Goal: Obtain resource: Obtain resource

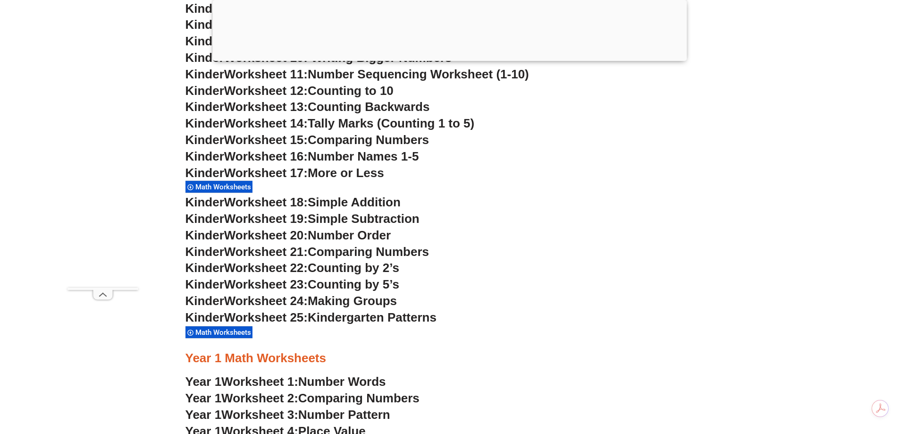
scroll to position [755, 0]
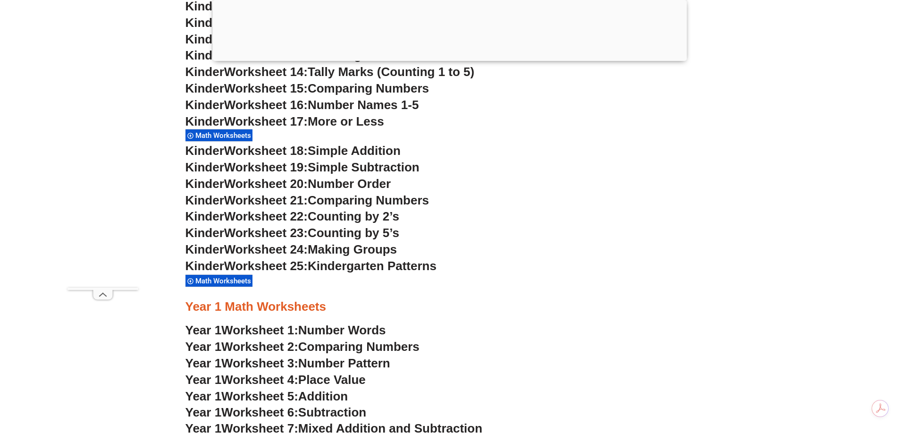
click at [334, 325] on span "Number Words" at bounding box center [342, 330] width 88 height 14
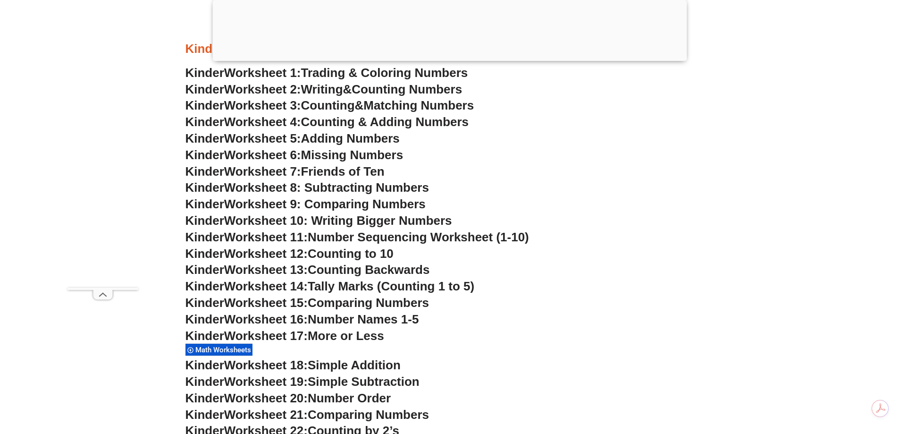
scroll to position [755, 0]
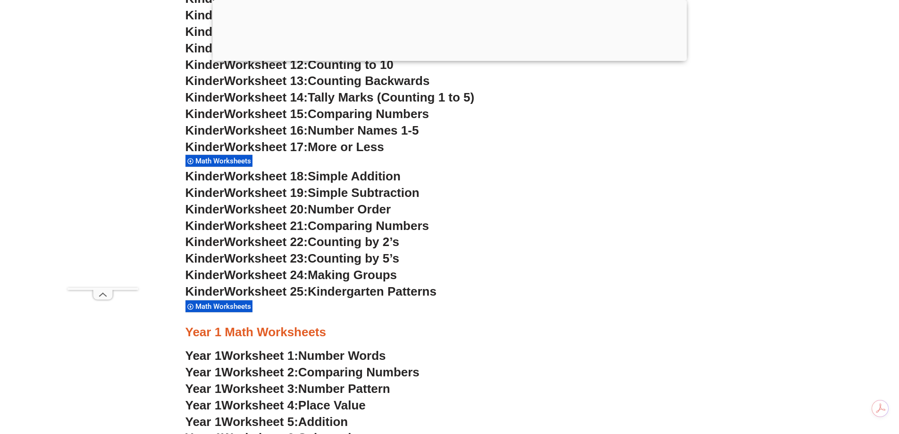
click at [315, 354] on span "Number Words" at bounding box center [342, 355] width 88 height 14
click at [327, 372] on span "Comparing Numbers" at bounding box center [358, 372] width 121 height 14
click at [289, 388] on span "Worksheet 3:" at bounding box center [259, 388] width 77 height 14
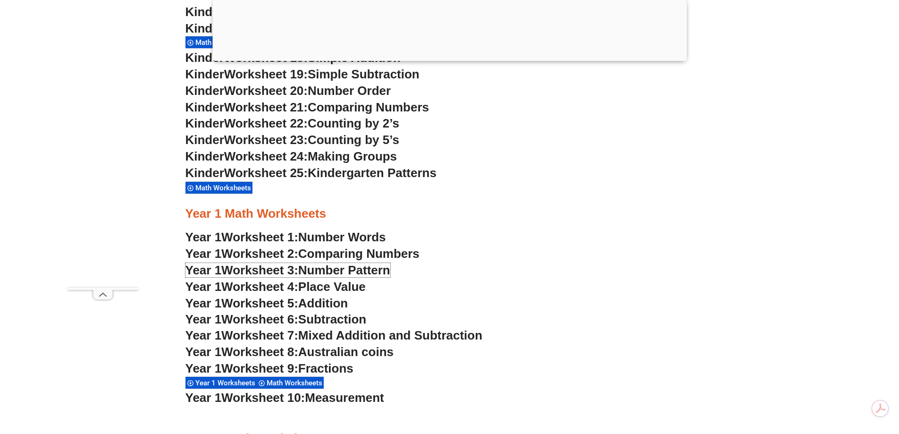
scroll to position [897, 0]
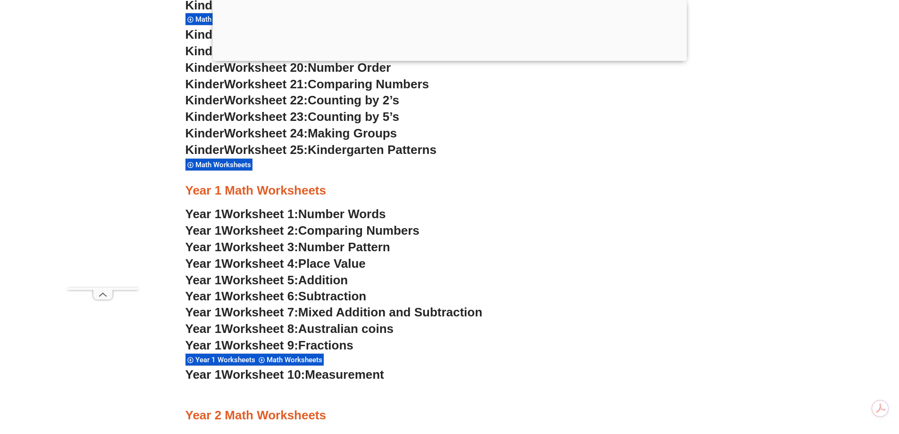
click at [277, 262] on span "Worksheet 4:" at bounding box center [259, 263] width 77 height 14
click at [308, 280] on span "Addition" at bounding box center [323, 280] width 50 height 14
click at [258, 292] on span "Worksheet 6:" at bounding box center [259, 296] width 77 height 14
click at [298, 313] on span "Worksheet 7:" at bounding box center [259, 312] width 77 height 14
click at [295, 328] on span "Worksheet 8:" at bounding box center [259, 328] width 77 height 14
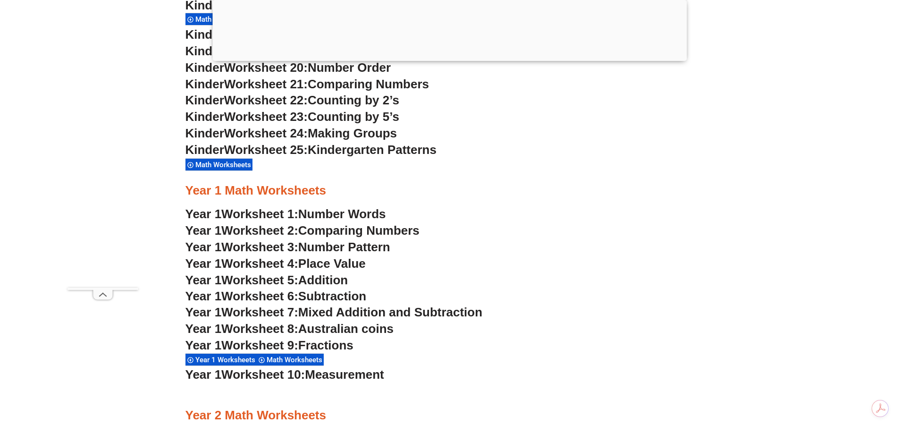
click at [330, 345] on span "Fractions" at bounding box center [325, 345] width 55 height 14
